Goal: Task Accomplishment & Management: Manage account settings

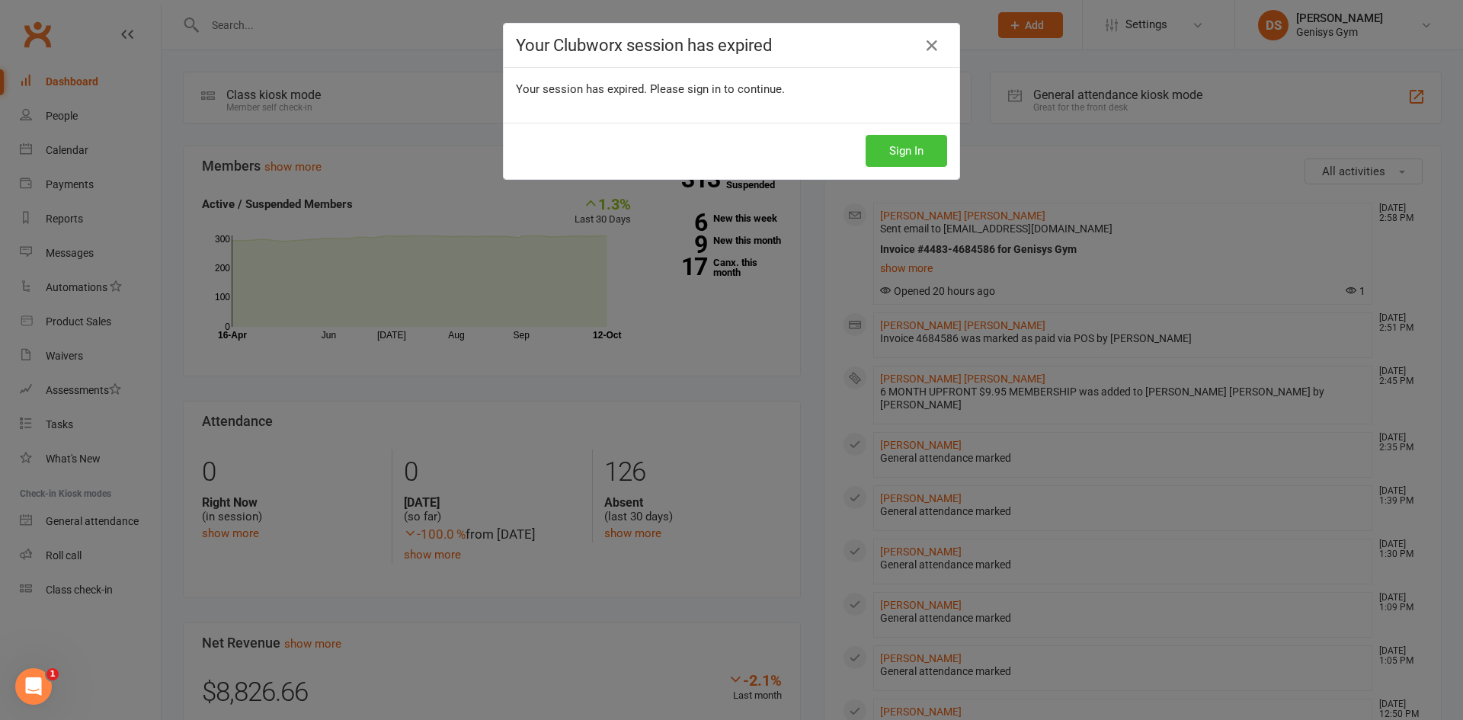
click at [893, 147] on button "Sign In" at bounding box center [907, 151] width 82 height 32
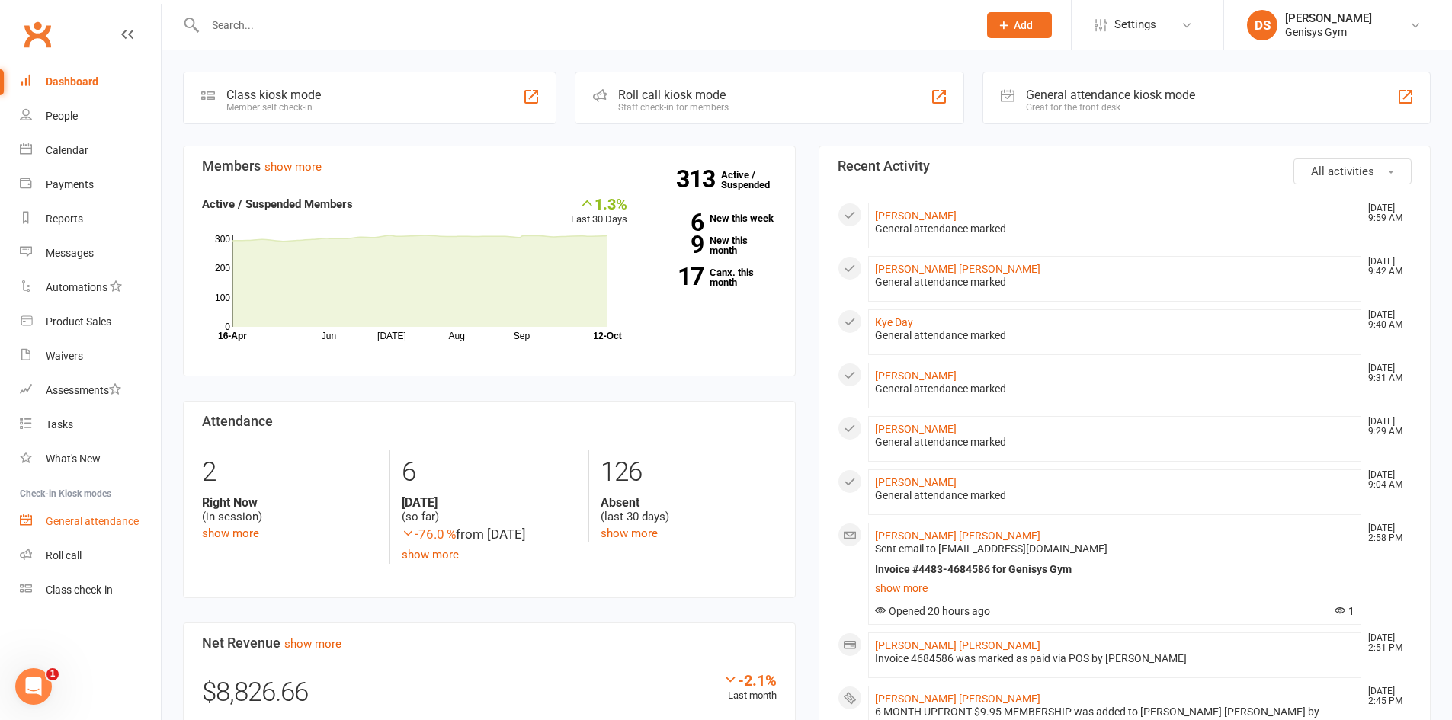
click at [73, 511] on link "General attendance" at bounding box center [90, 522] width 141 height 34
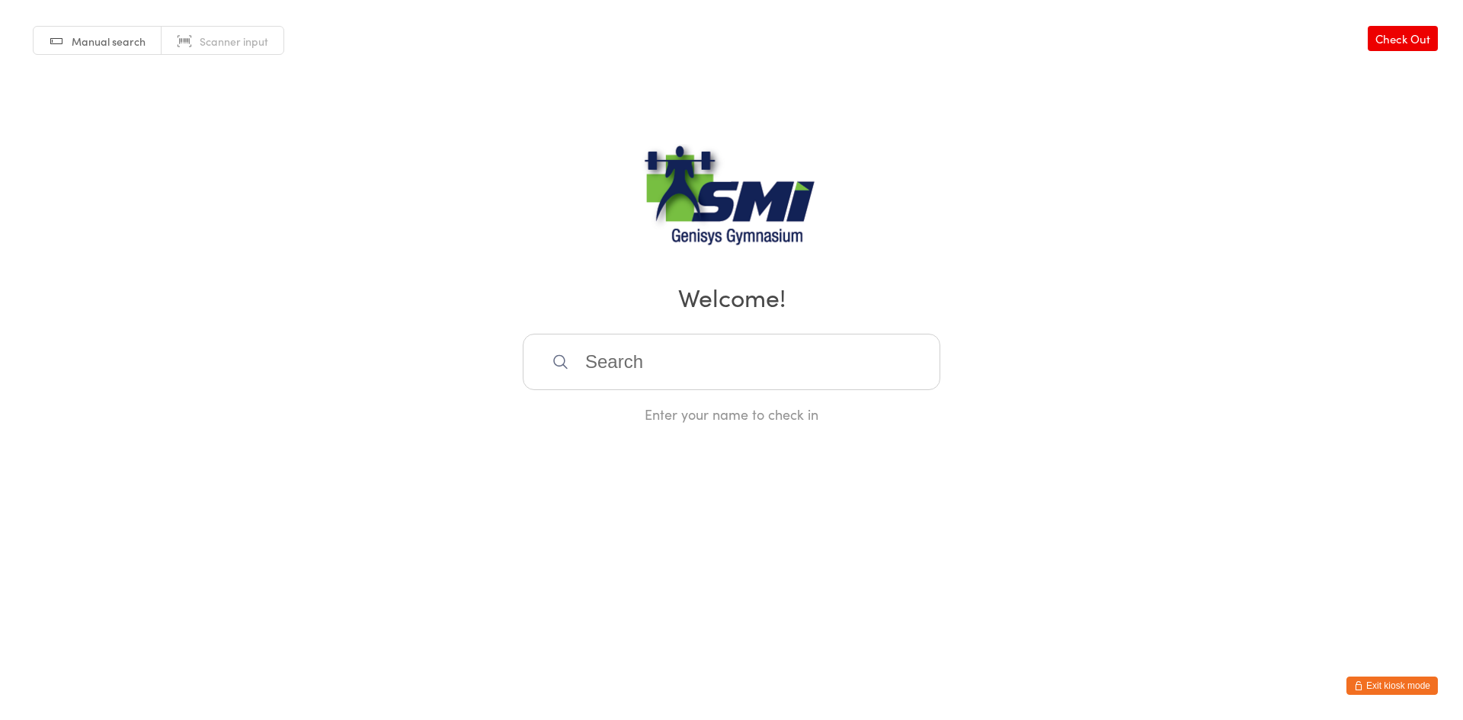
click at [262, 46] on span "Scanner input" at bounding box center [234, 41] width 69 height 15
click at [106, 51] on link "Manual search" at bounding box center [98, 41] width 128 height 29
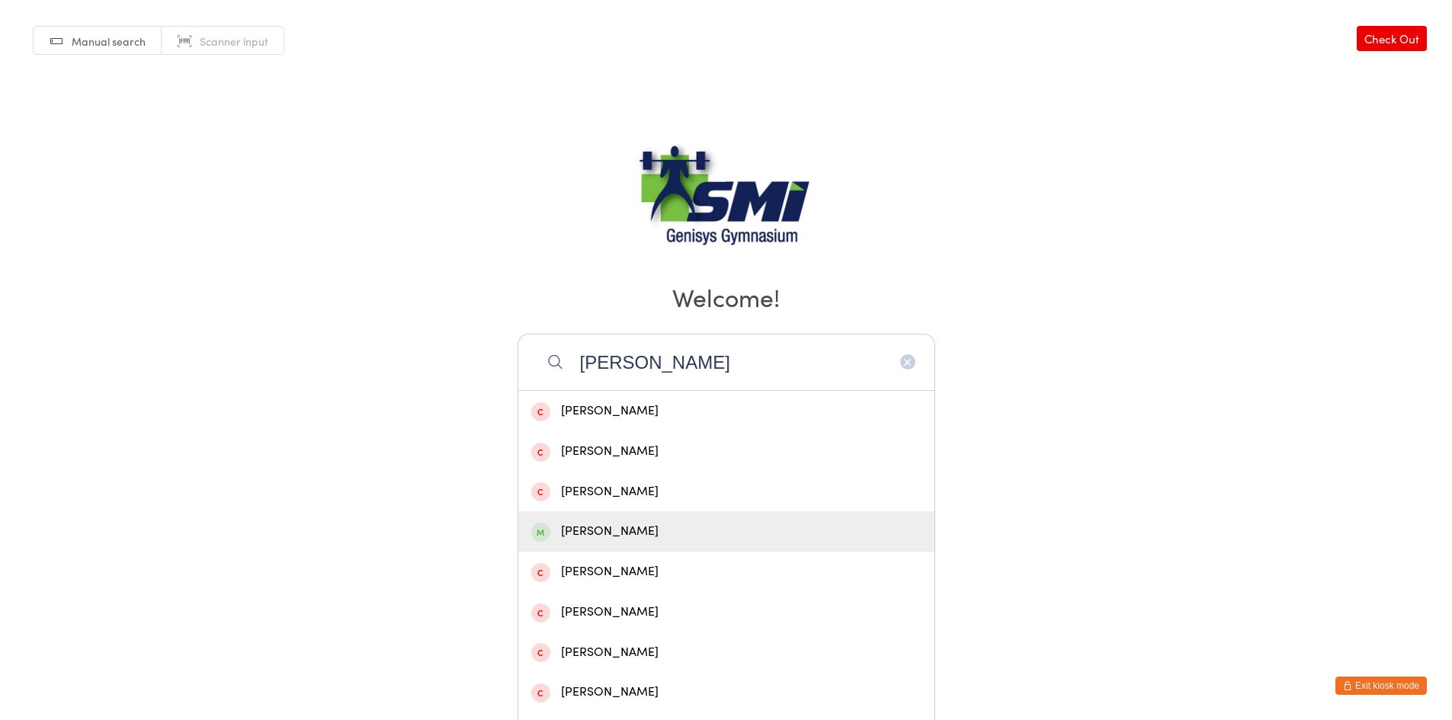
type input "andrew"
click at [650, 529] on div "Andrew Rahme" at bounding box center [726, 531] width 390 height 21
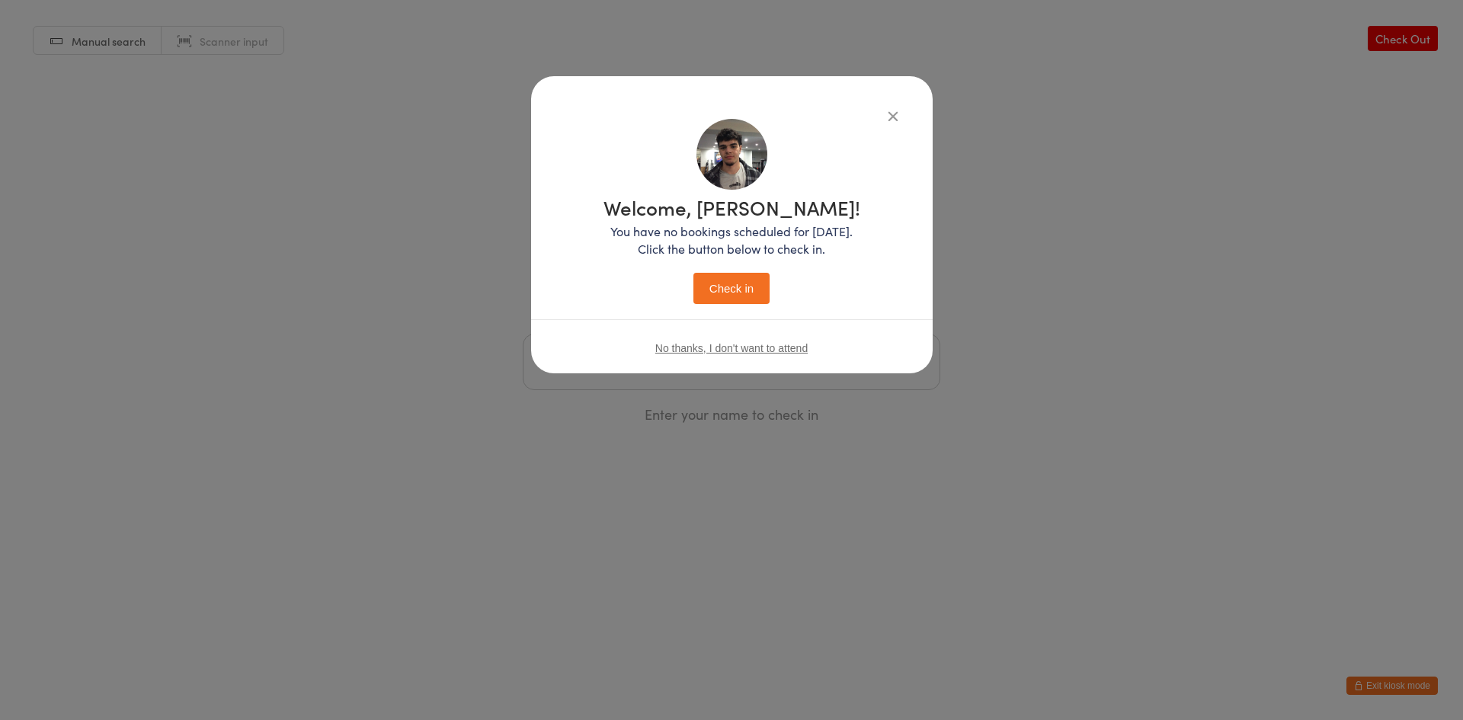
click at [736, 281] on button "Check in" at bounding box center [732, 288] width 76 height 31
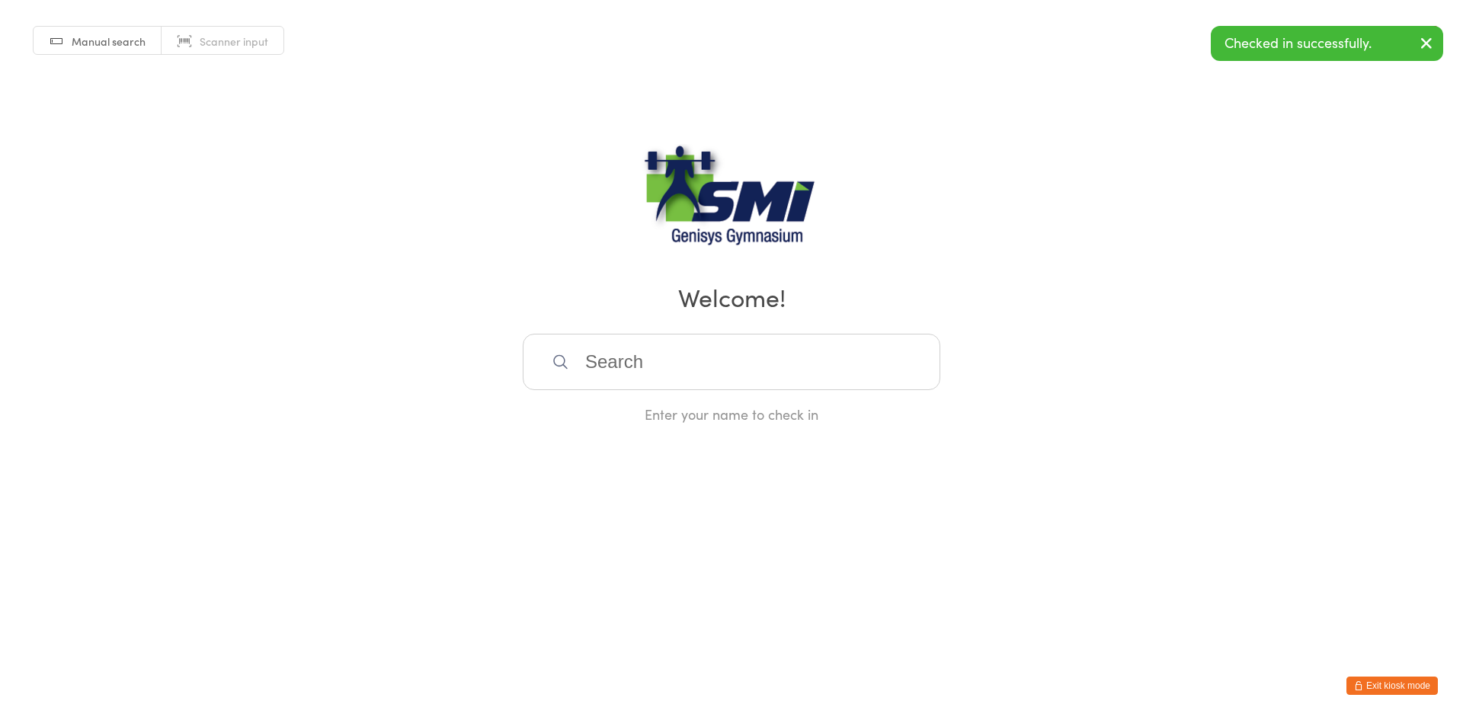
click at [1396, 677] on button "Exit kiosk mode" at bounding box center [1392, 686] width 91 height 18
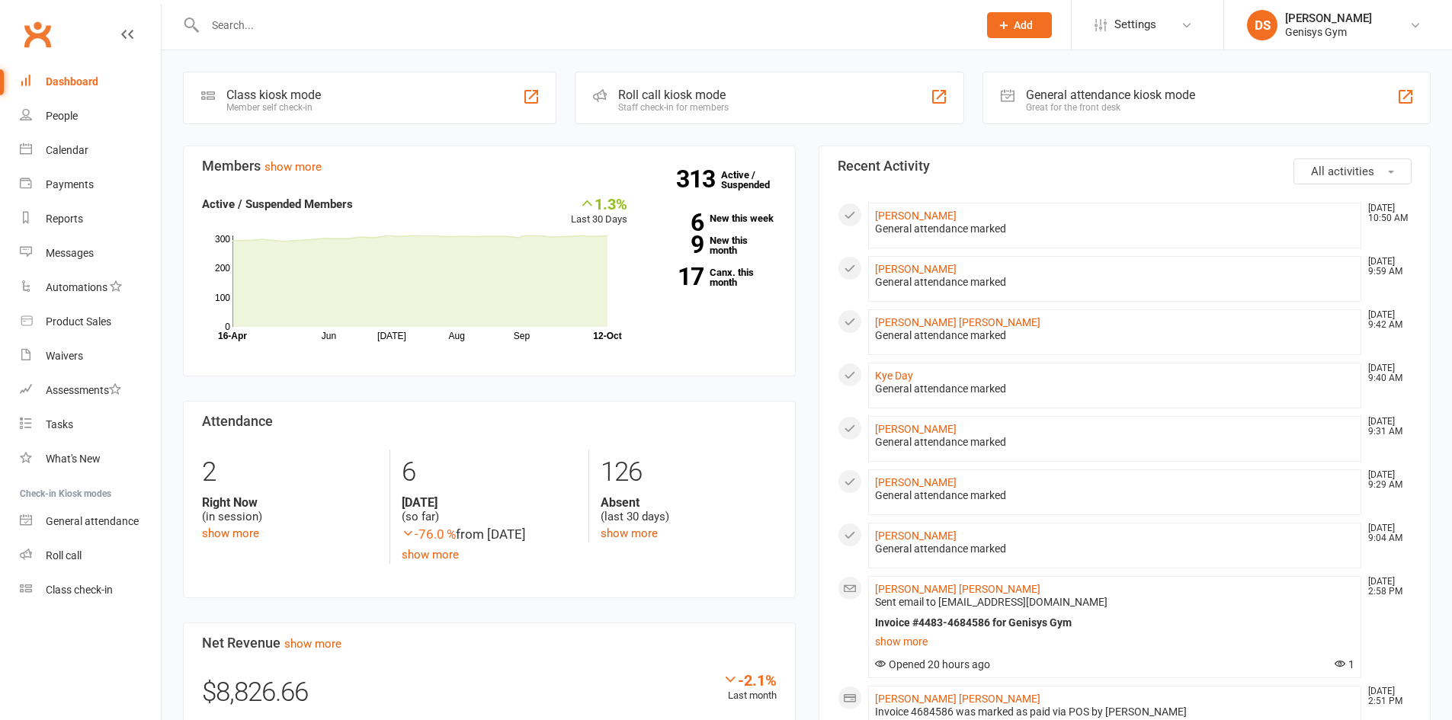
click at [283, 35] on input "text" at bounding box center [583, 24] width 767 height 21
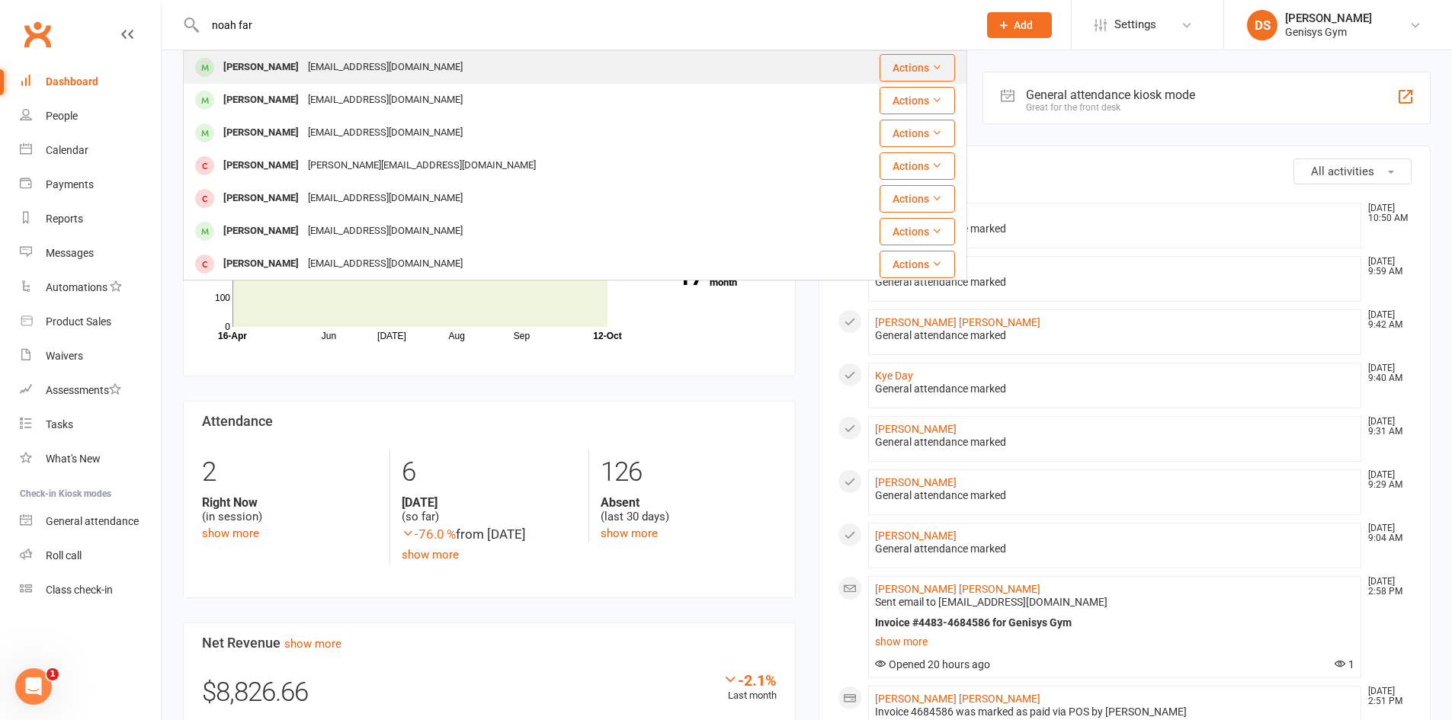
type input "noah far"
click at [268, 64] on div "Noah Farley" at bounding box center [261, 67] width 85 height 22
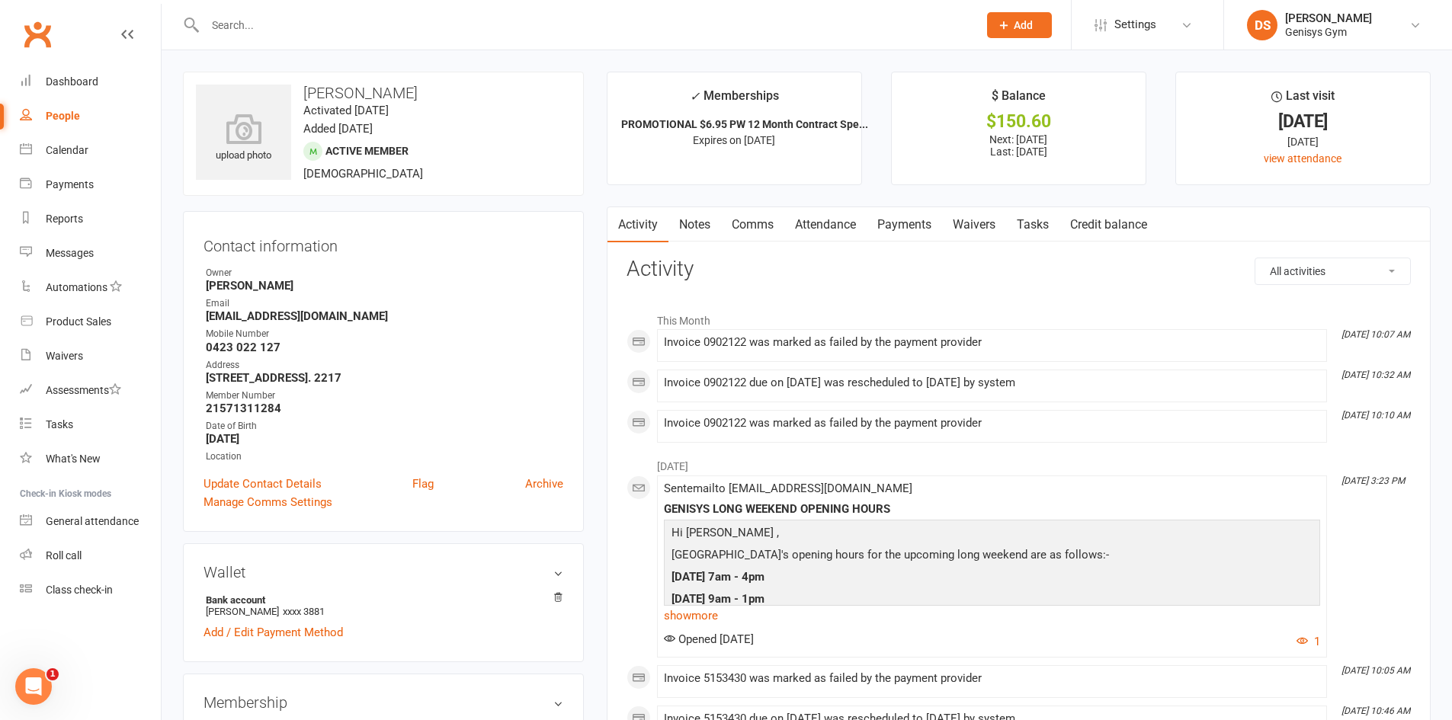
click at [906, 216] on link "Payments" at bounding box center [904, 224] width 75 height 35
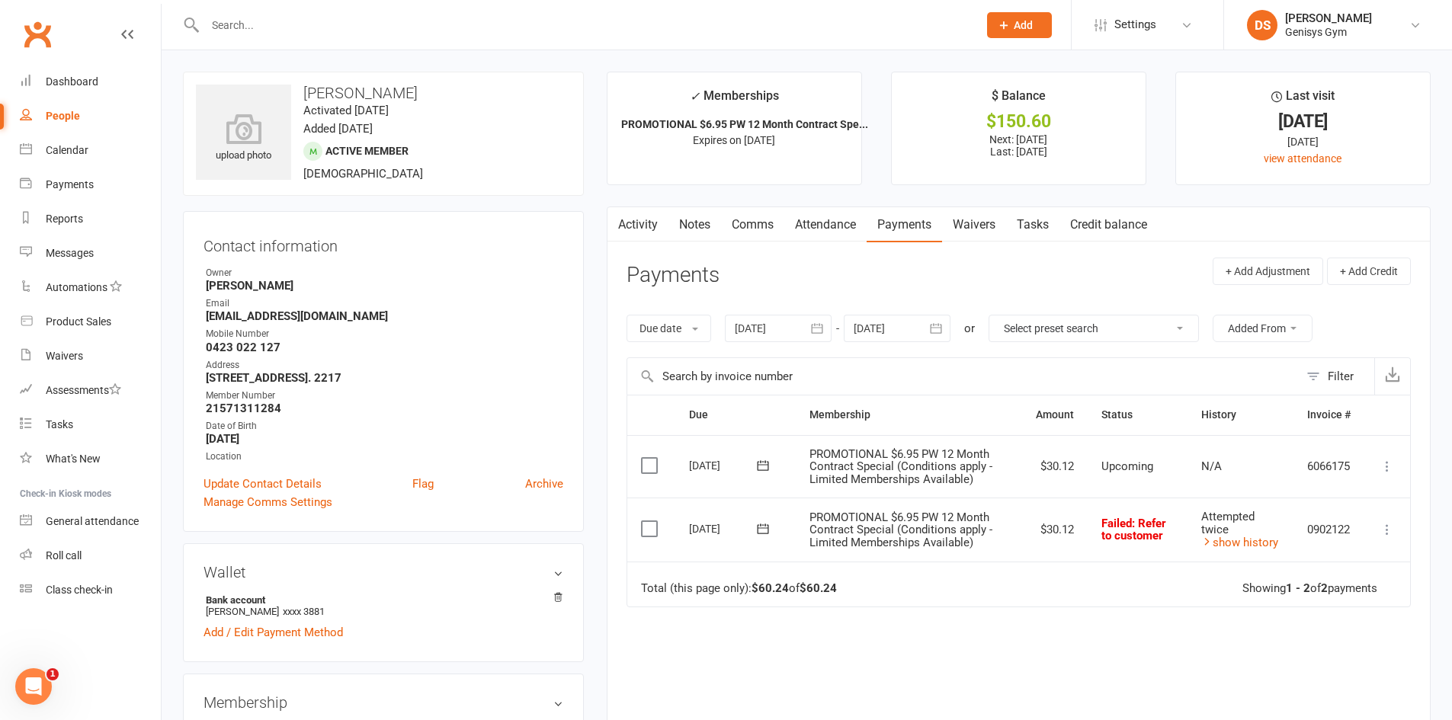
click at [746, 320] on div at bounding box center [778, 328] width 107 height 27
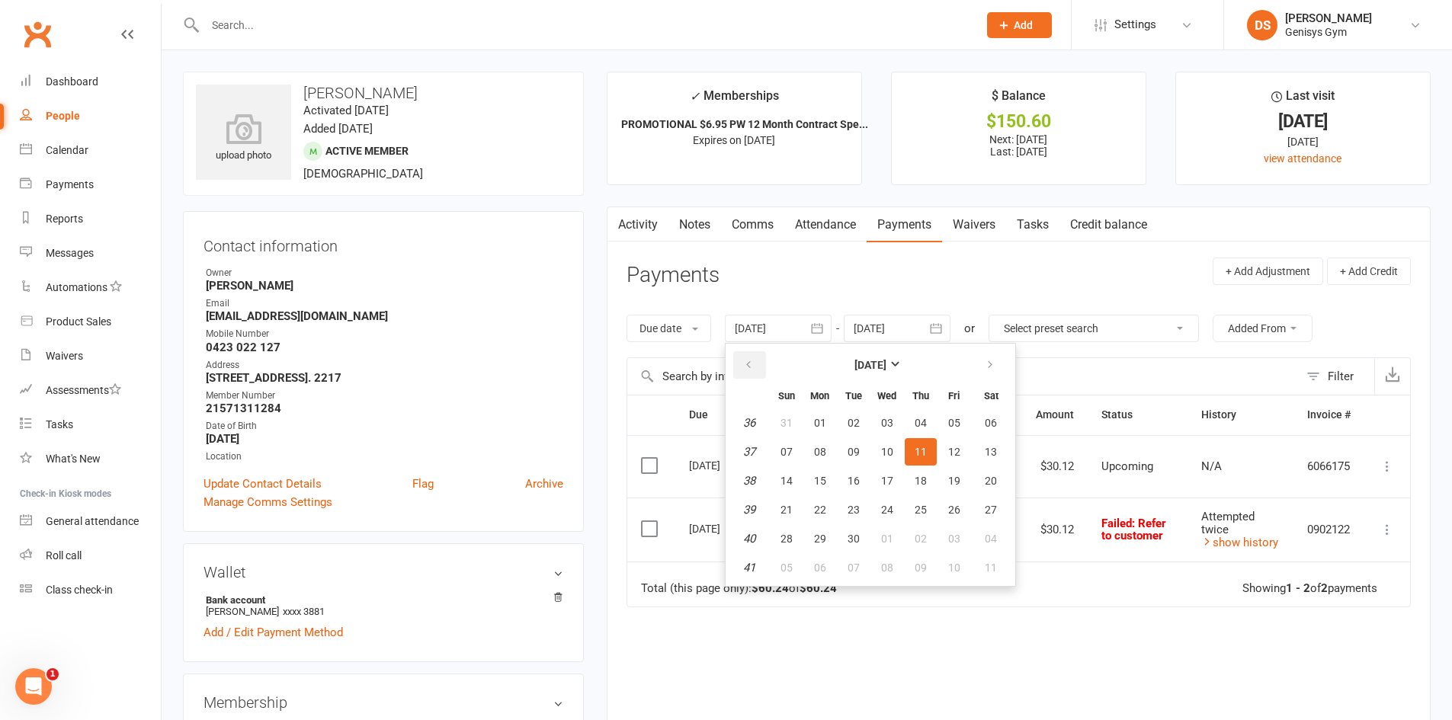
click at [752, 365] on icon "button" at bounding box center [748, 365] width 11 height 12
click at [832, 451] on button "09" at bounding box center [820, 451] width 32 height 27
type input "09 Jun 2025"
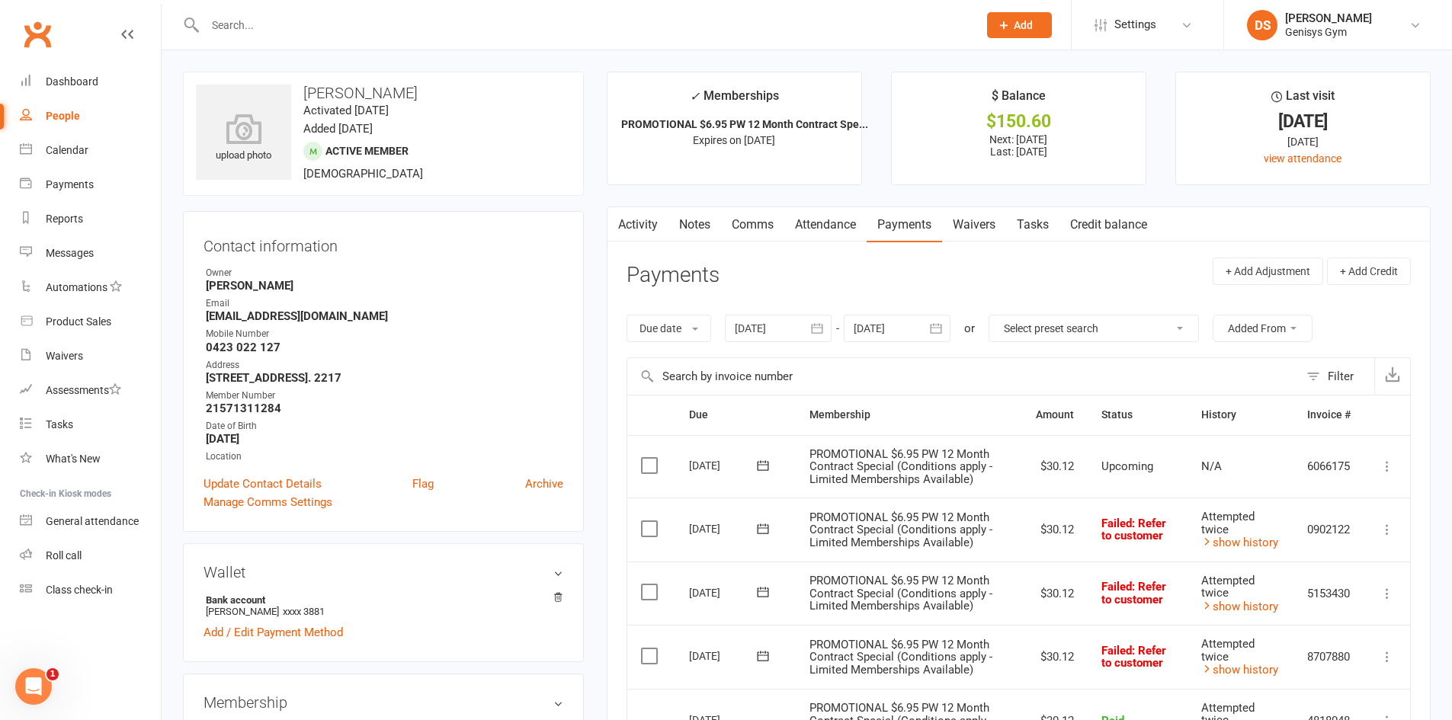
click at [813, 214] on link "Attendance" at bounding box center [825, 224] width 82 height 35
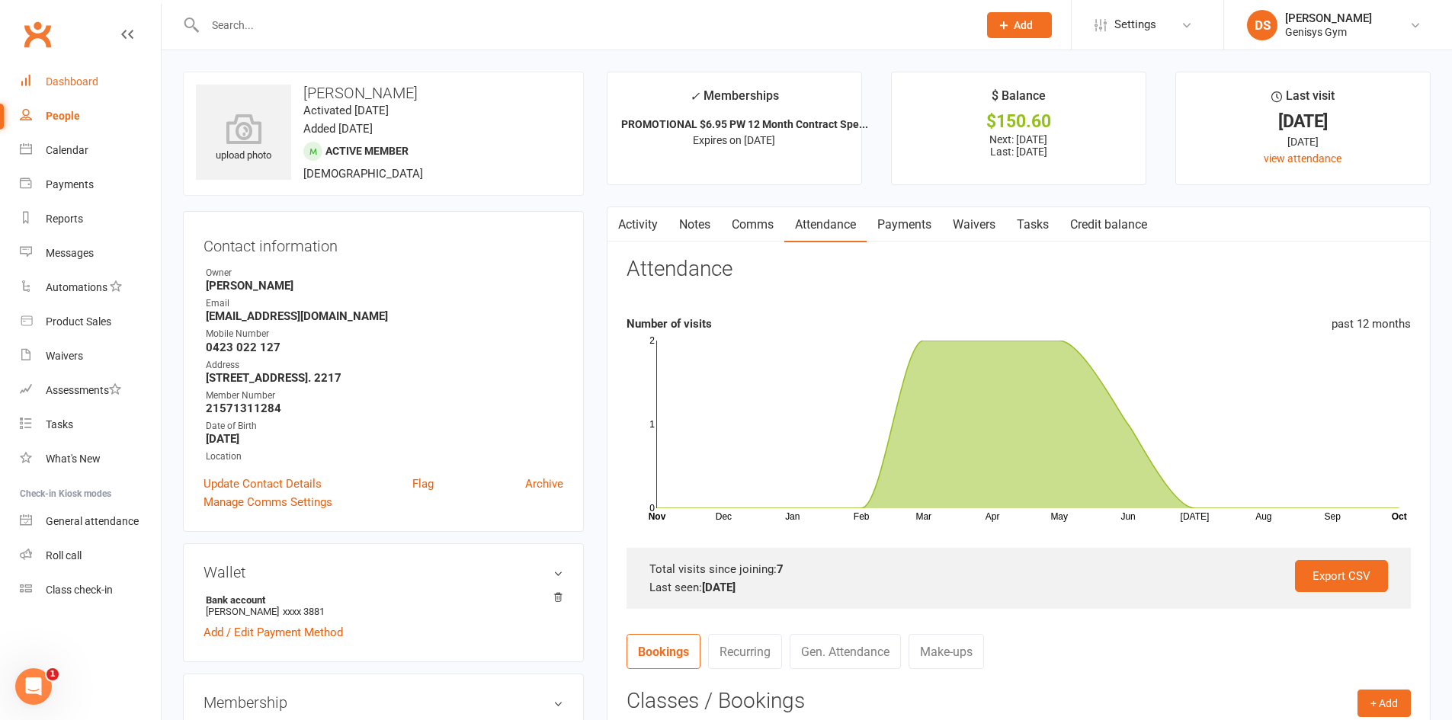
click at [91, 72] on link "Dashboard" at bounding box center [90, 82] width 141 height 34
